Goal: Task Accomplishment & Management: Manage account settings

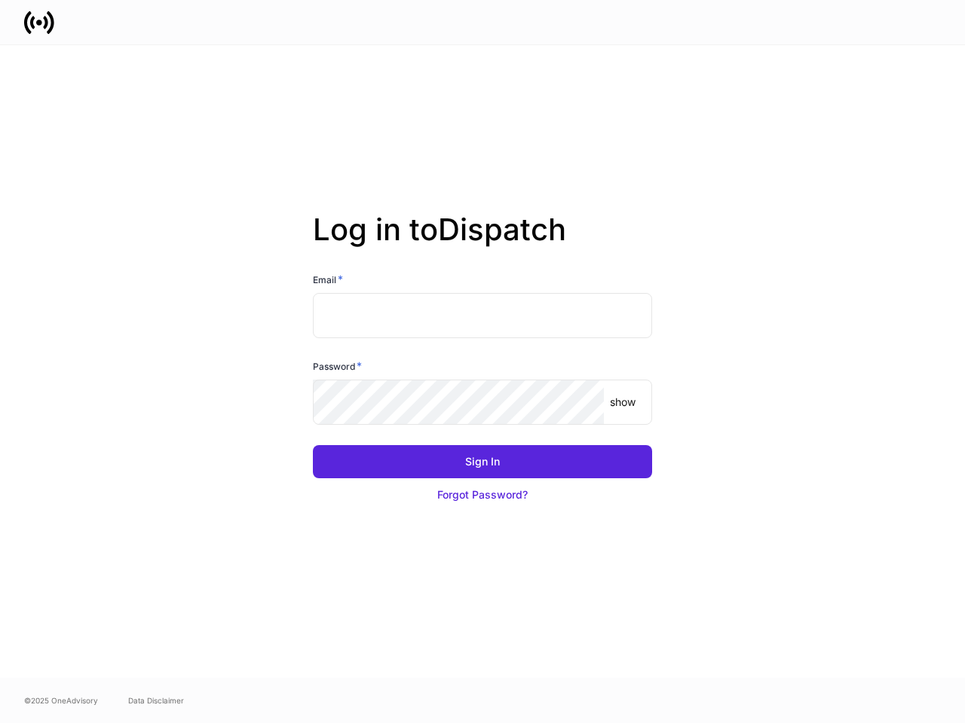
click at [482, 362] on div "Password *" at bounding box center [482, 369] width 339 height 21
click at [482, 316] on input "text" at bounding box center [482, 315] width 339 height 45
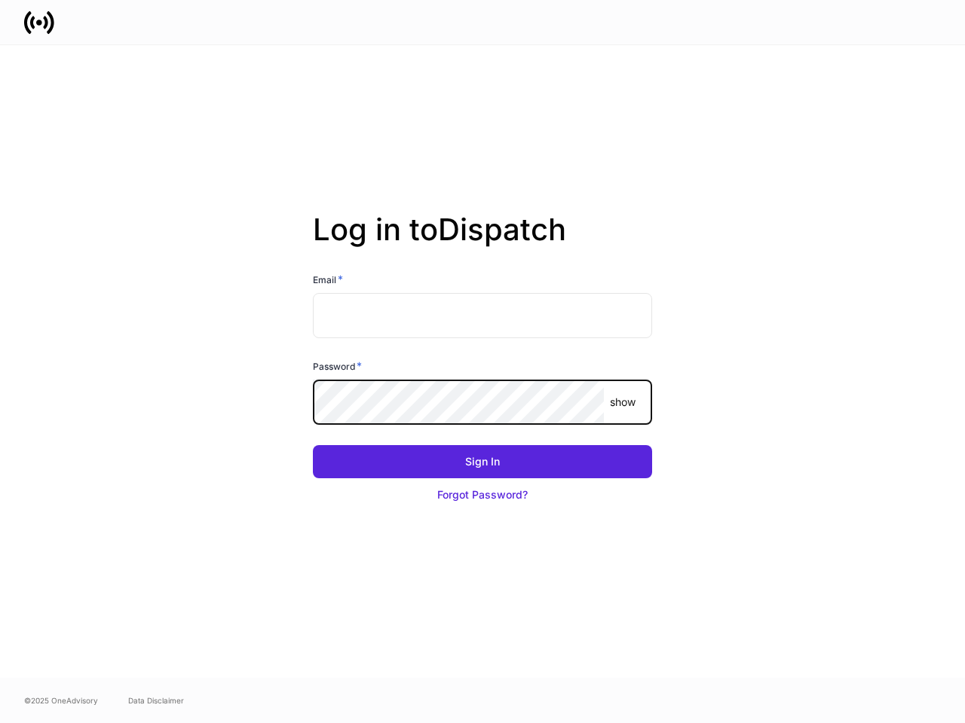
click at [622, 402] on p "show" at bounding box center [623, 402] width 26 height 15
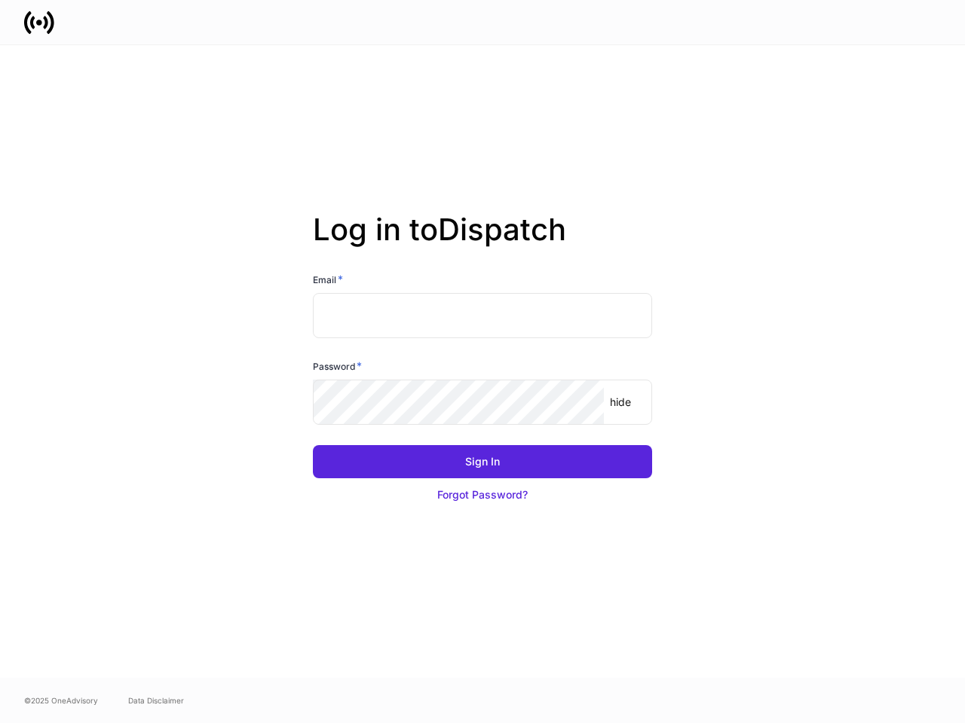
click at [482, 462] on div "Sign In" at bounding box center [482, 461] width 35 height 15
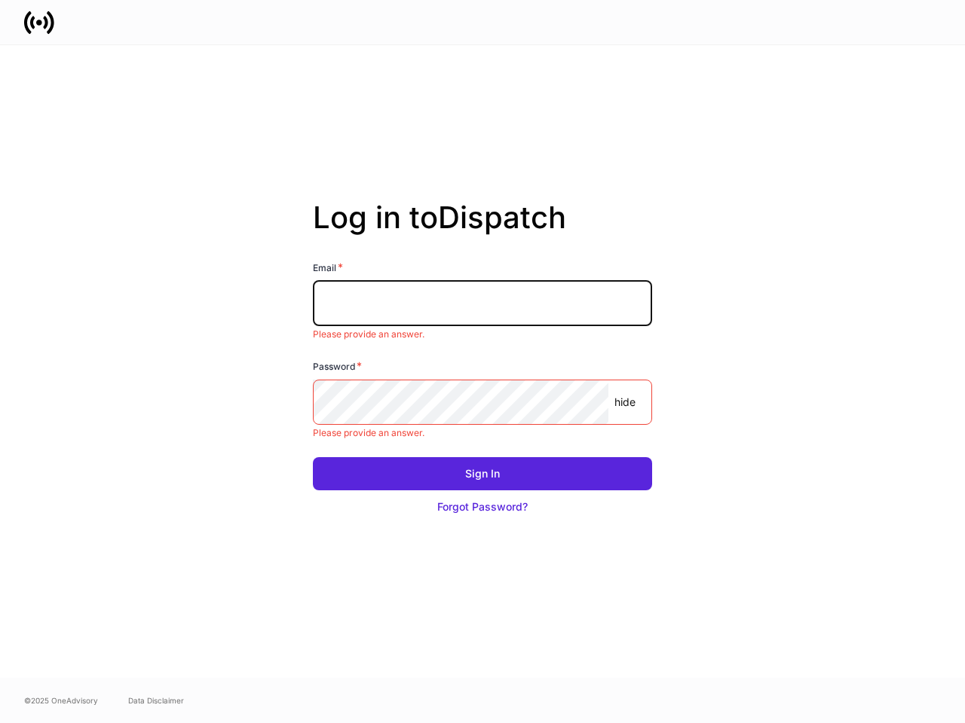
click at [482, 495] on button "Forgot Password?" at bounding box center [482, 507] width 339 height 33
